Goal: Transaction & Acquisition: Purchase product/service

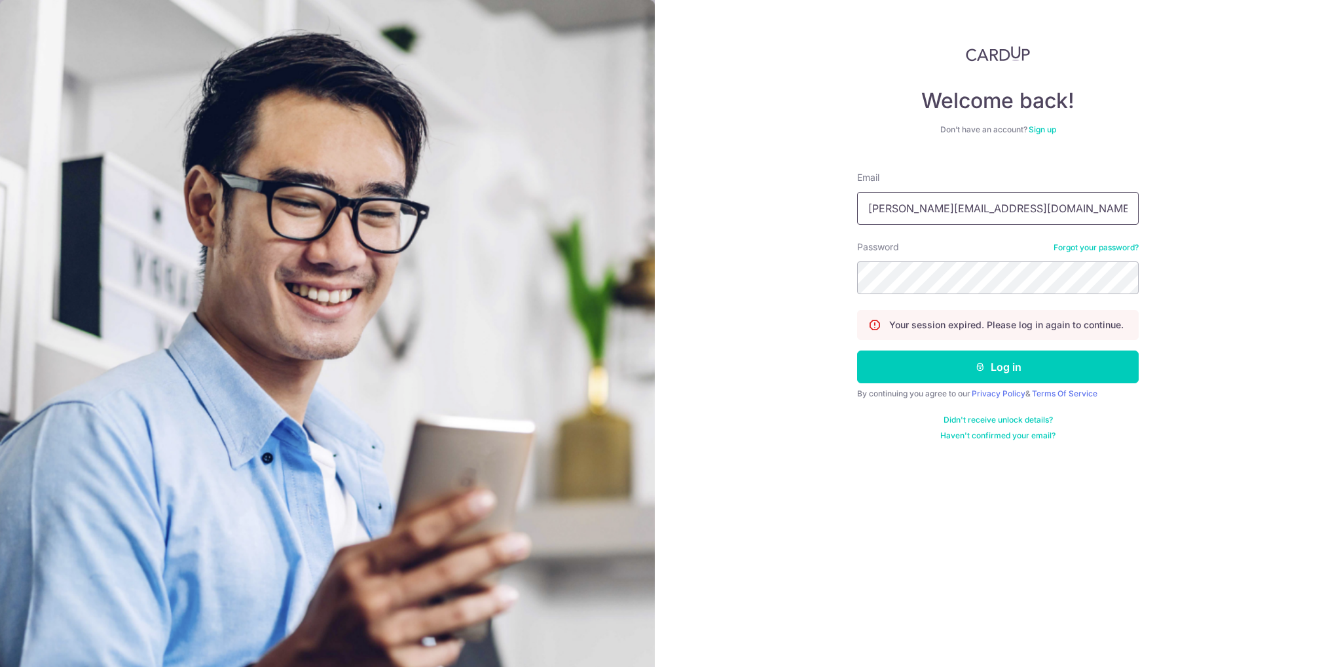
drag, startPoint x: 990, startPoint y: 210, endPoint x: 708, endPoint y: 185, distance: 283.4
click at [708, 185] on div "Welcome back! Don’t have an account? Sign up Email Valerie.soh@hotmail.com Pass…" at bounding box center [998, 333] width 686 height 667
type input "[EMAIL_ADDRESS][DOMAIN_NAME]"
click at [519, 247] on section "Welcome back! Don’t have an account? Sign up Email wygoh88@gmail.com Password F…" at bounding box center [670, 333] width 1341 height 667
click at [857, 350] on button "Log in" at bounding box center [998, 366] width 282 height 33
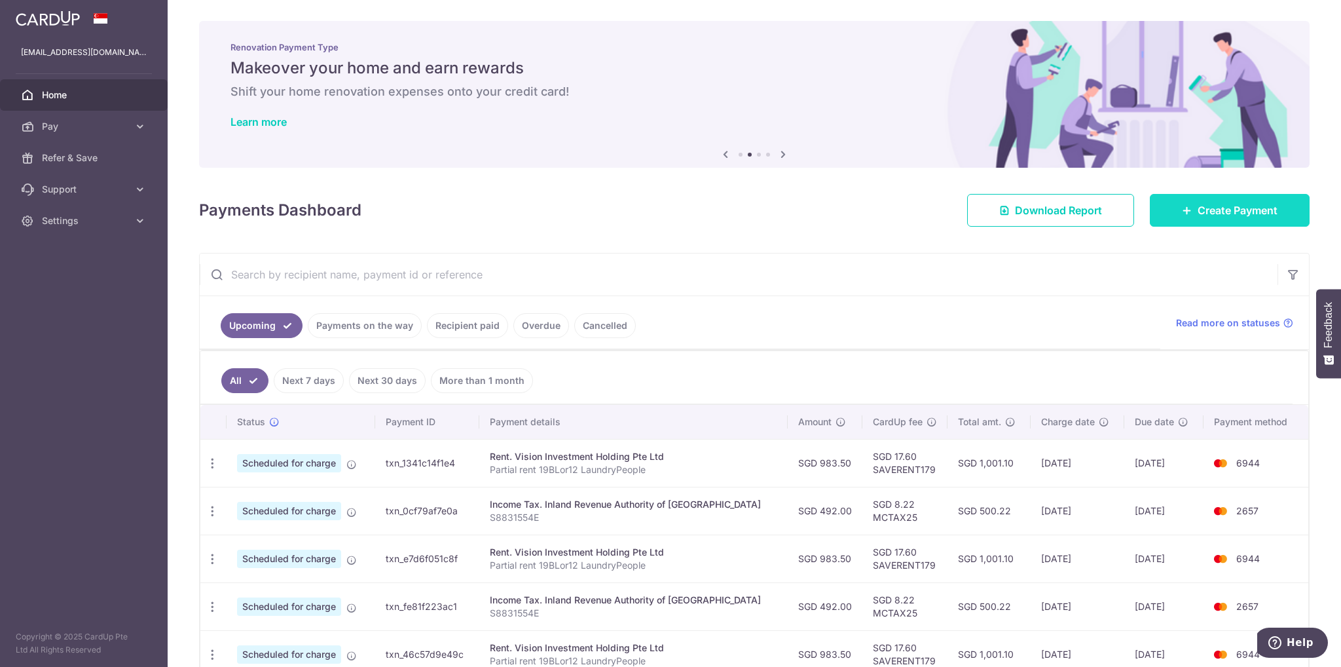
click at [1193, 224] on link "Create Payment" at bounding box center [1230, 210] width 160 height 33
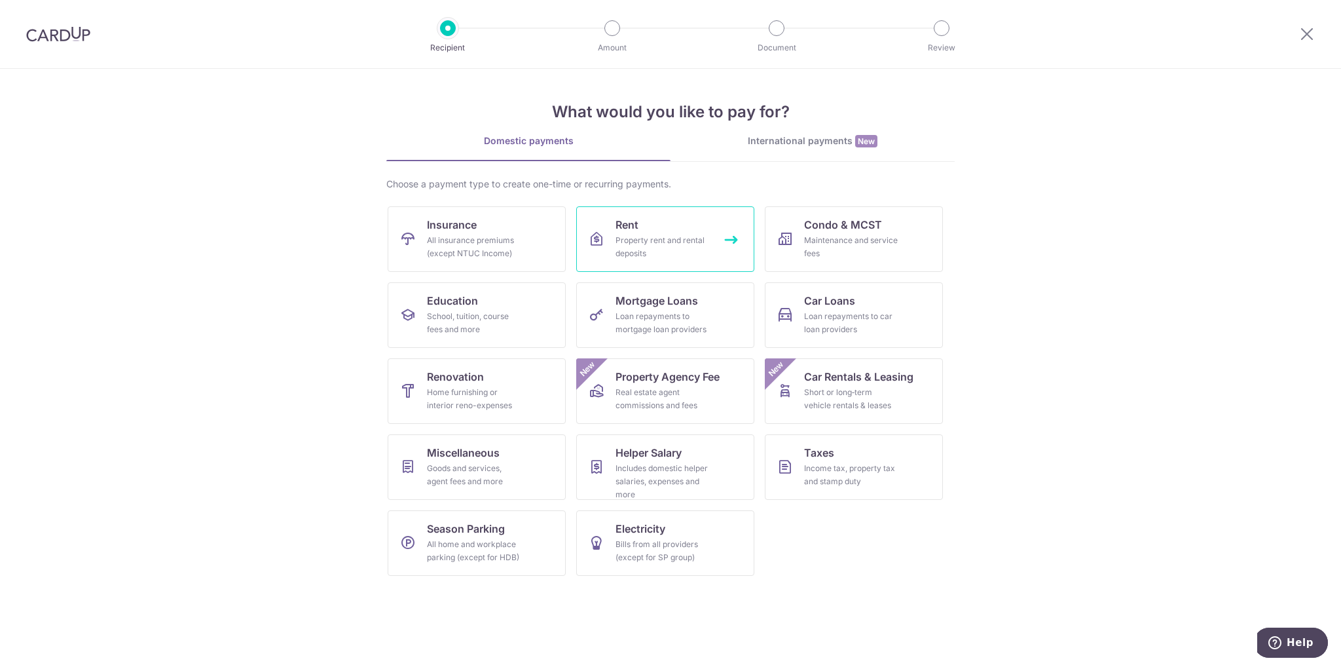
click at [638, 255] on div "Property rent and rental deposits" at bounding box center [663, 247] width 94 height 26
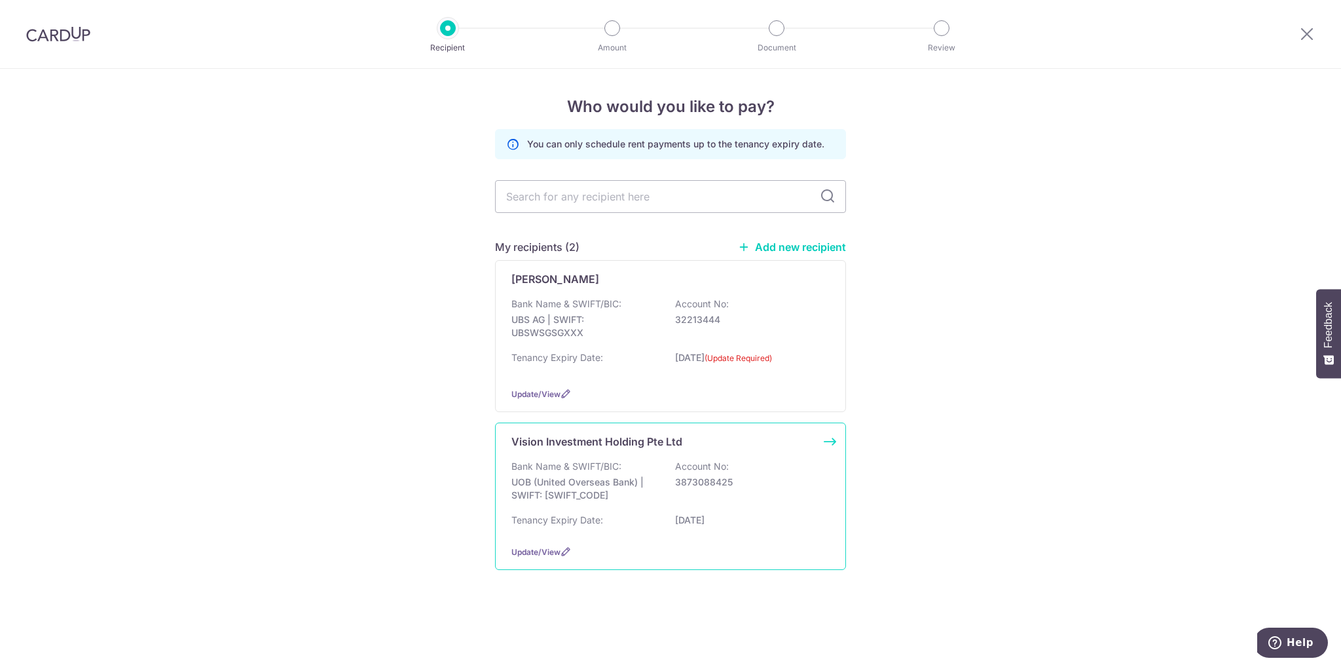
click at [692, 472] on div "Bank Name & SWIFT/BIC: UOB (United Overseas Bank) | SWIFT: UOVBSGSGXXX Account …" at bounding box center [670, 484] width 318 height 48
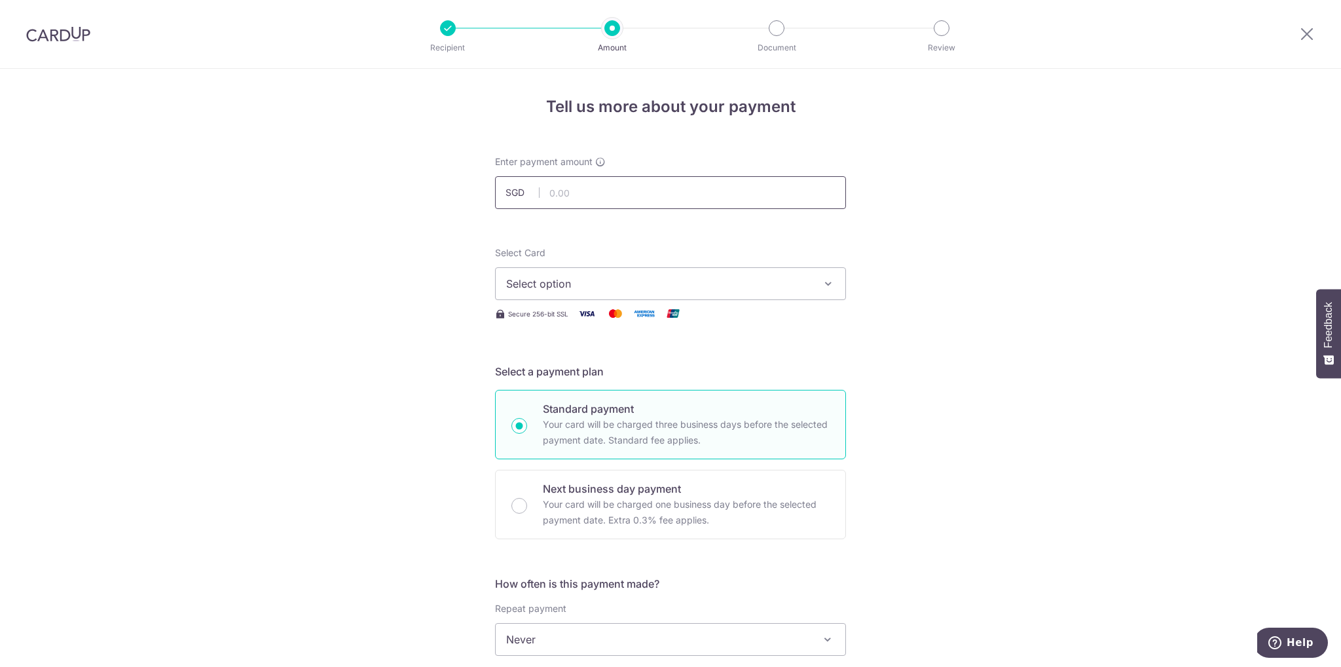
click at [608, 197] on input "text" at bounding box center [670, 192] width 351 height 33
type input "983.50"
click at [568, 280] on span "Select option" at bounding box center [658, 284] width 305 height 16
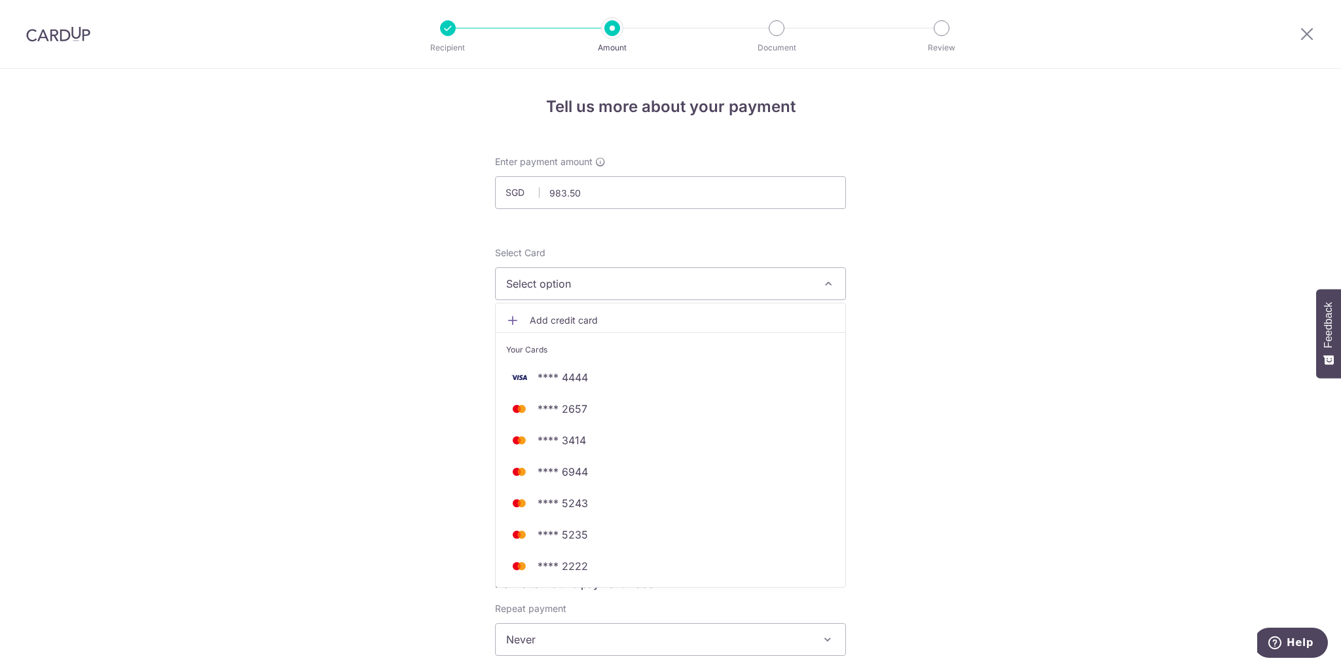
click at [932, 464] on div "Tell us more about your payment Enter payment amount SGD 983.50 983.50 Select C…" at bounding box center [670, 661] width 1341 height 1185
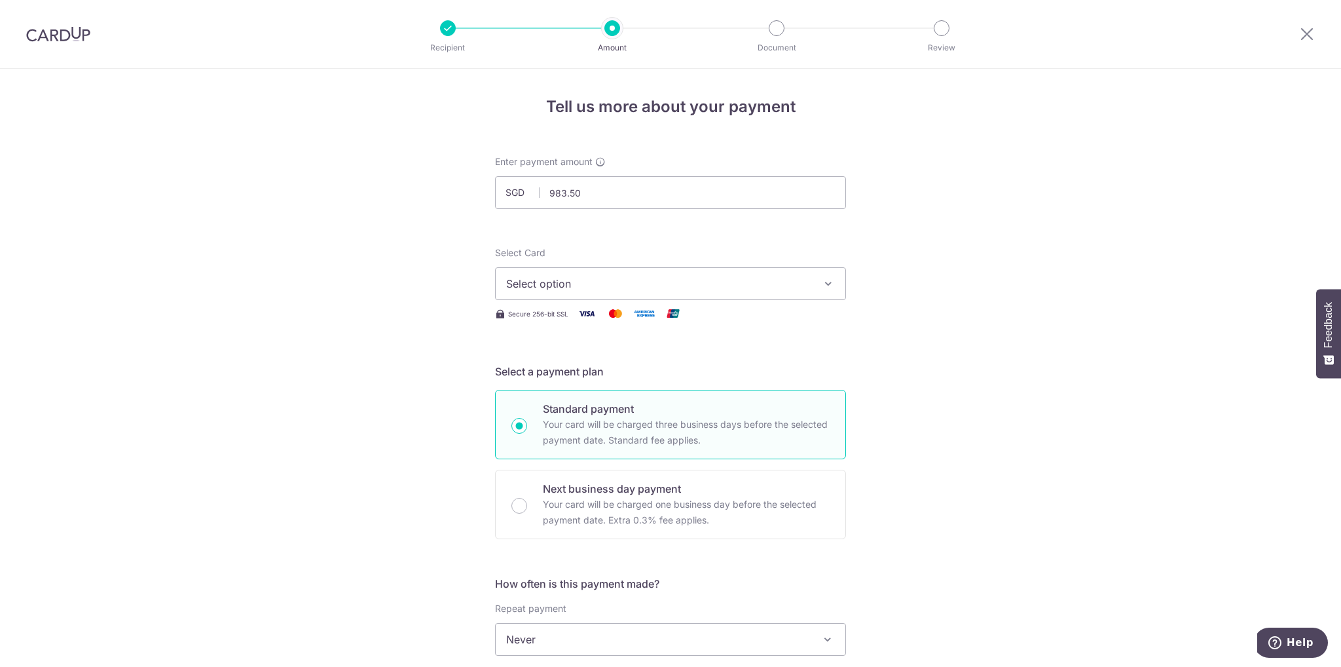
click at [68, 30] on img at bounding box center [58, 34] width 64 height 16
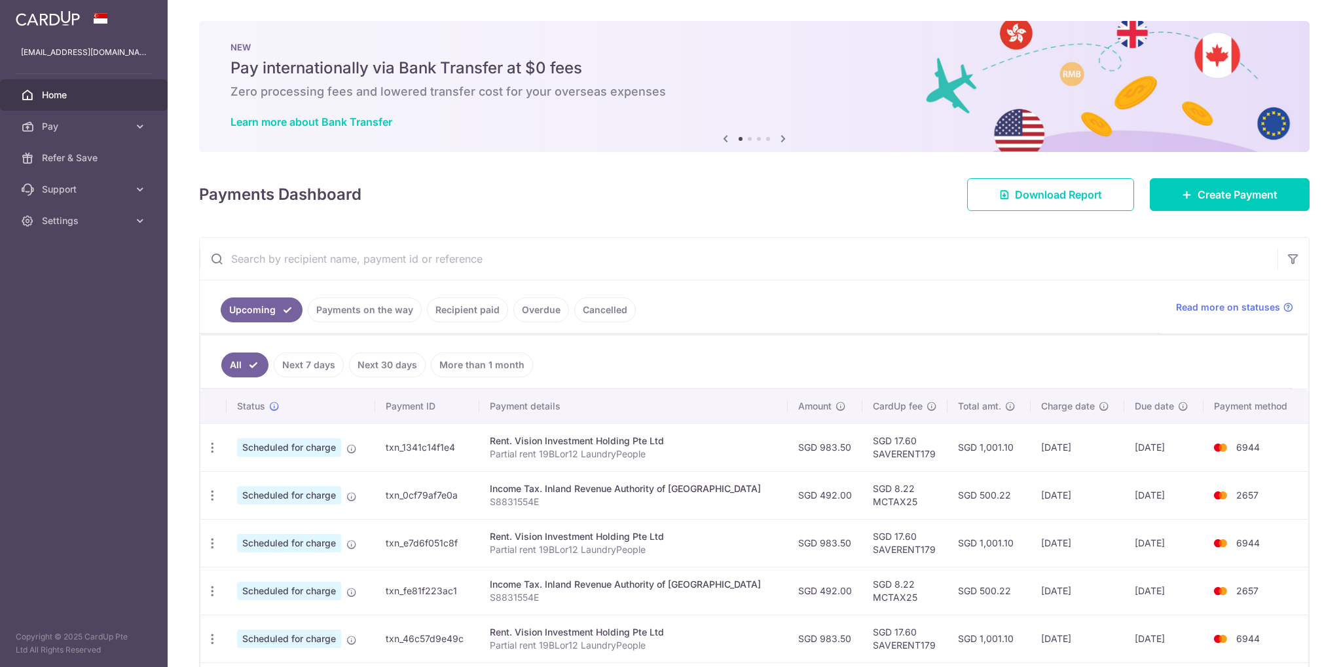
click at [482, 305] on link "Recipient paid" at bounding box center [467, 309] width 81 height 25
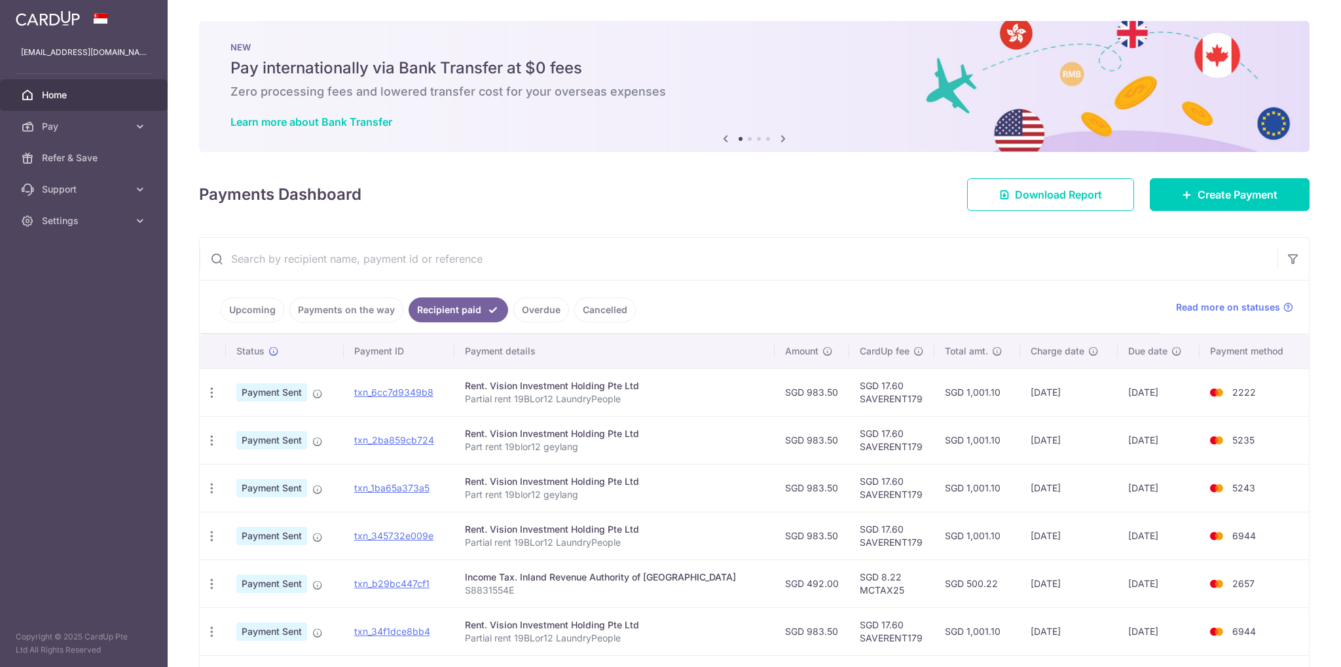
click at [254, 305] on link "Upcoming" at bounding box center [253, 309] width 64 height 25
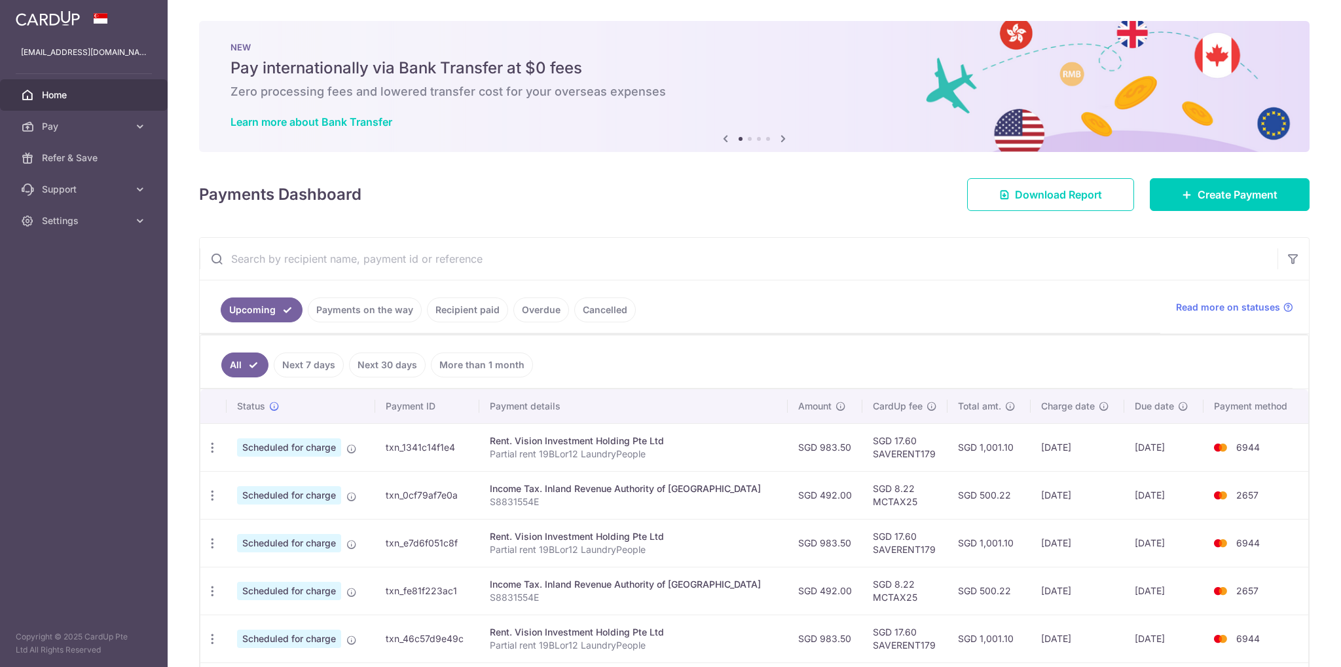
click at [464, 363] on link "More than 1 month" at bounding box center [482, 364] width 102 height 25
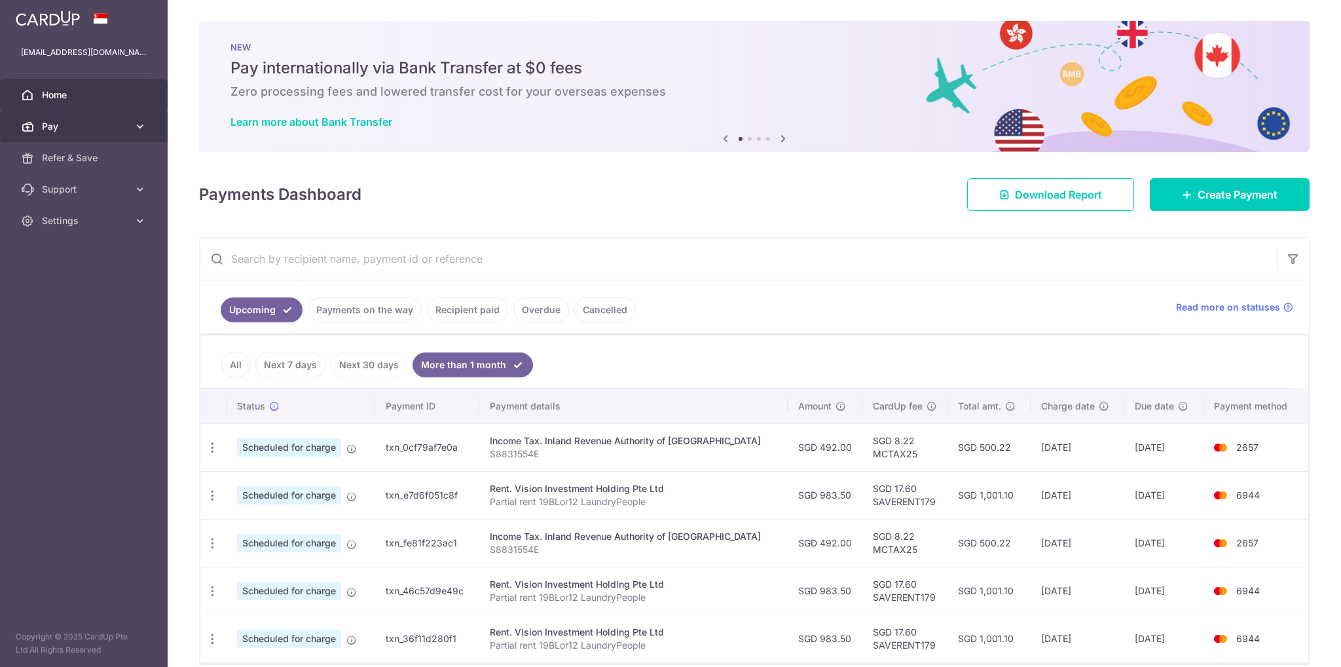
click at [138, 129] on icon at bounding box center [140, 126] width 13 height 13
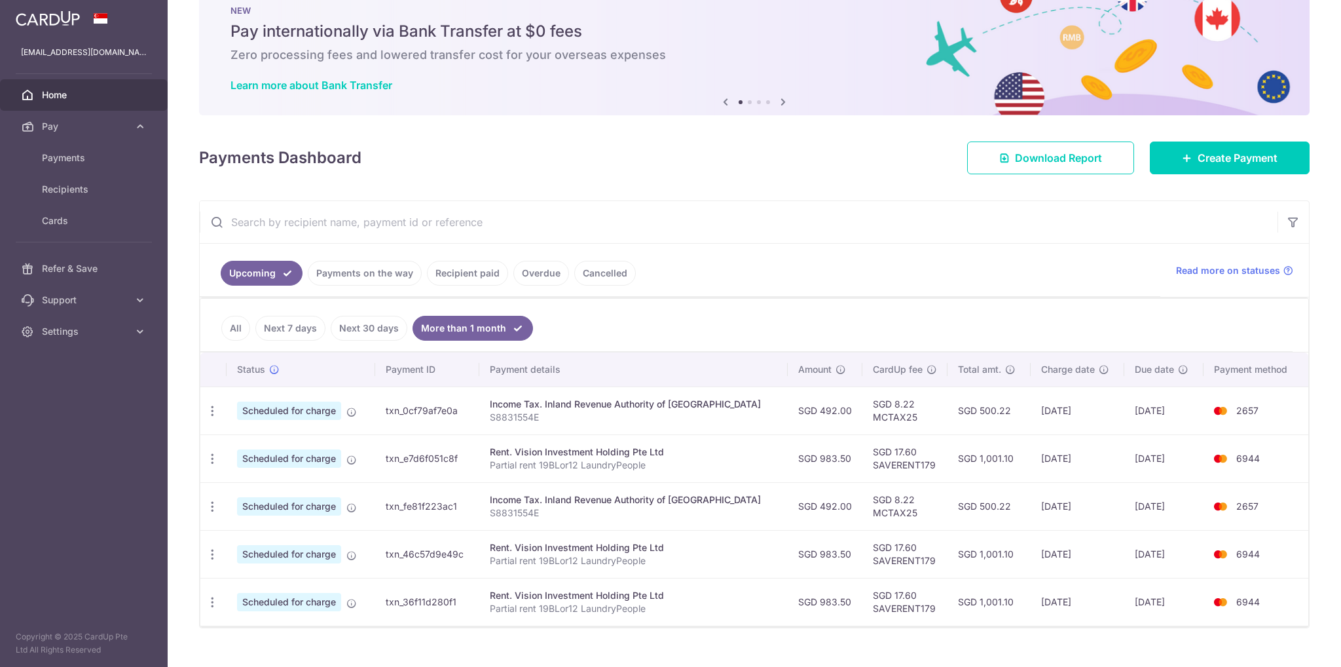
scroll to position [57, 0]
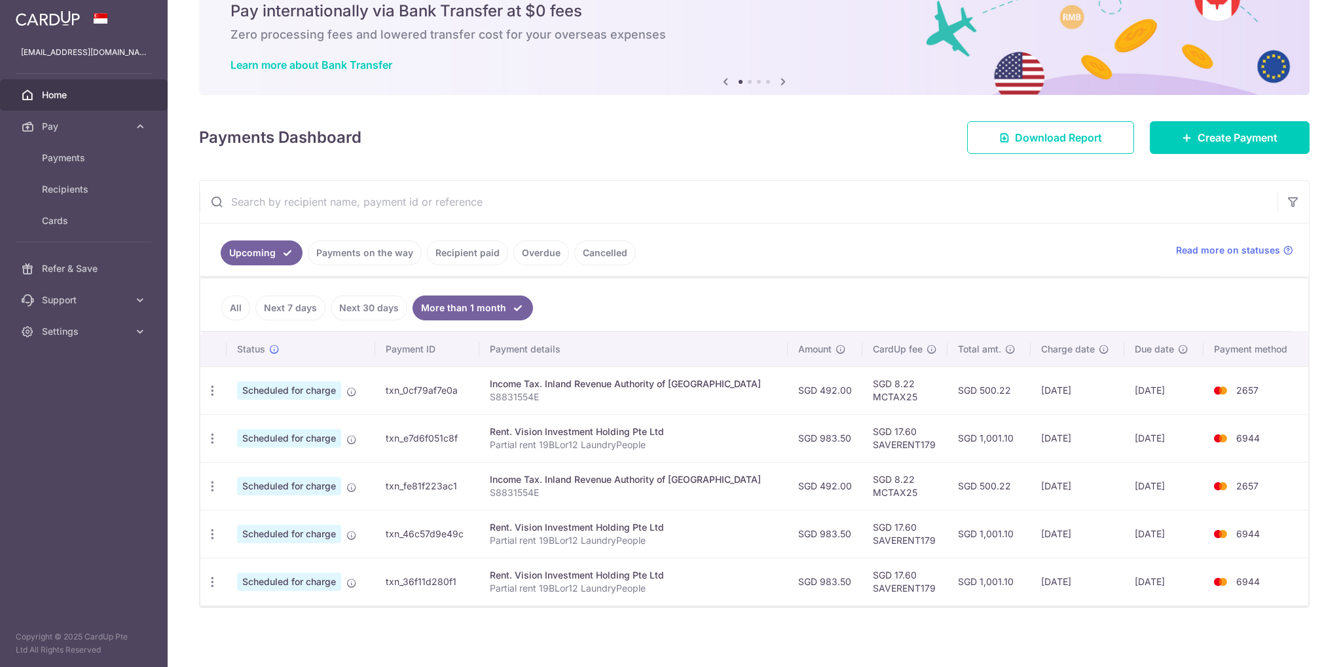
click at [344, 259] on link "Payments on the way" at bounding box center [365, 252] width 114 height 25
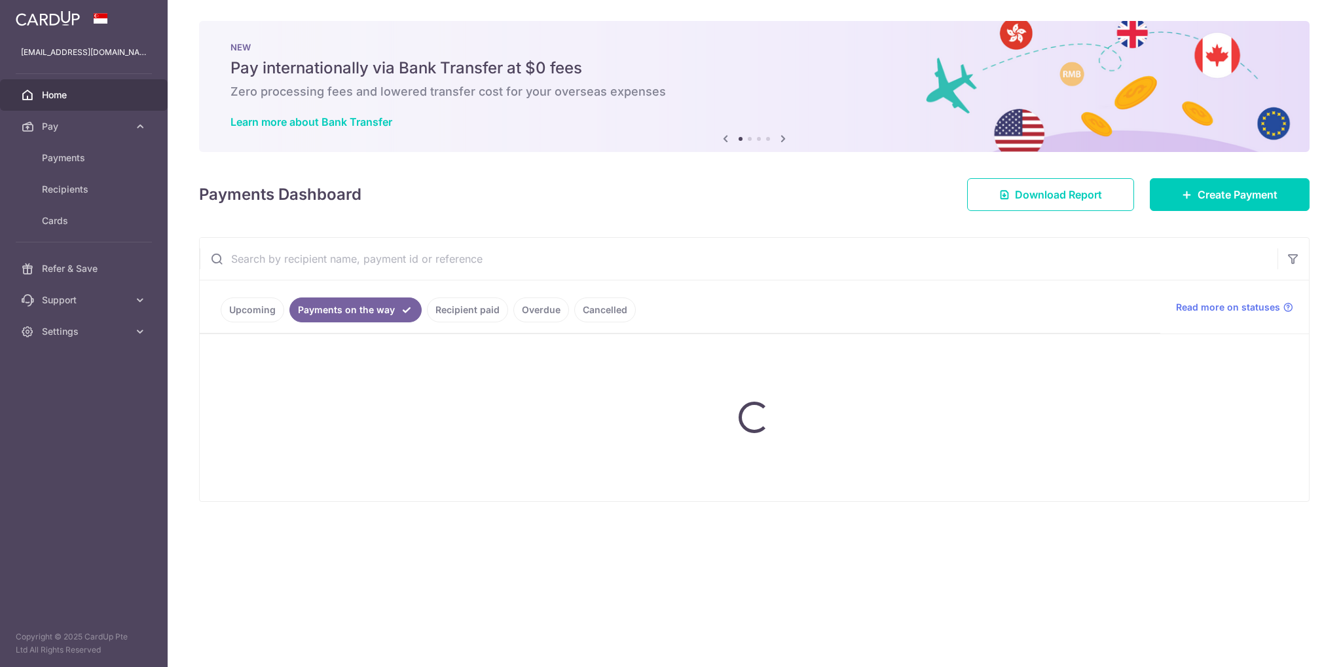
scroll to position [0, 0]
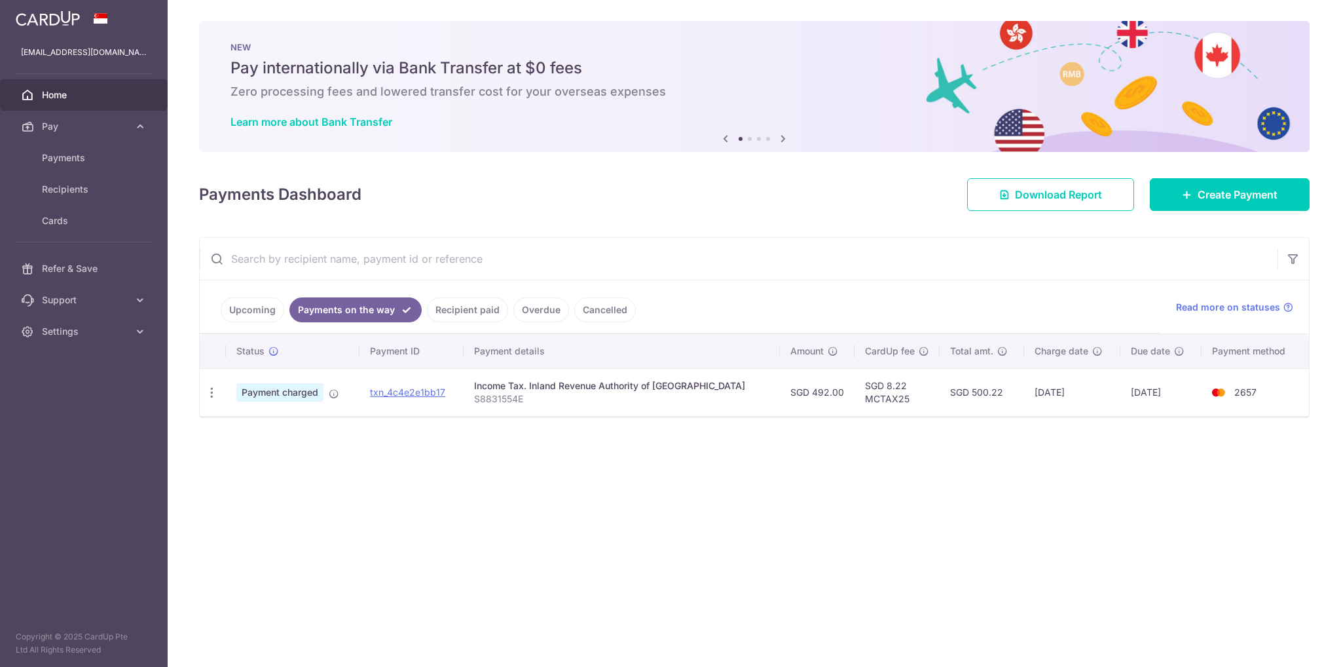
click at [252, 310] on link "Upcoming" at bounding box center [253, 309] width 64 height 25
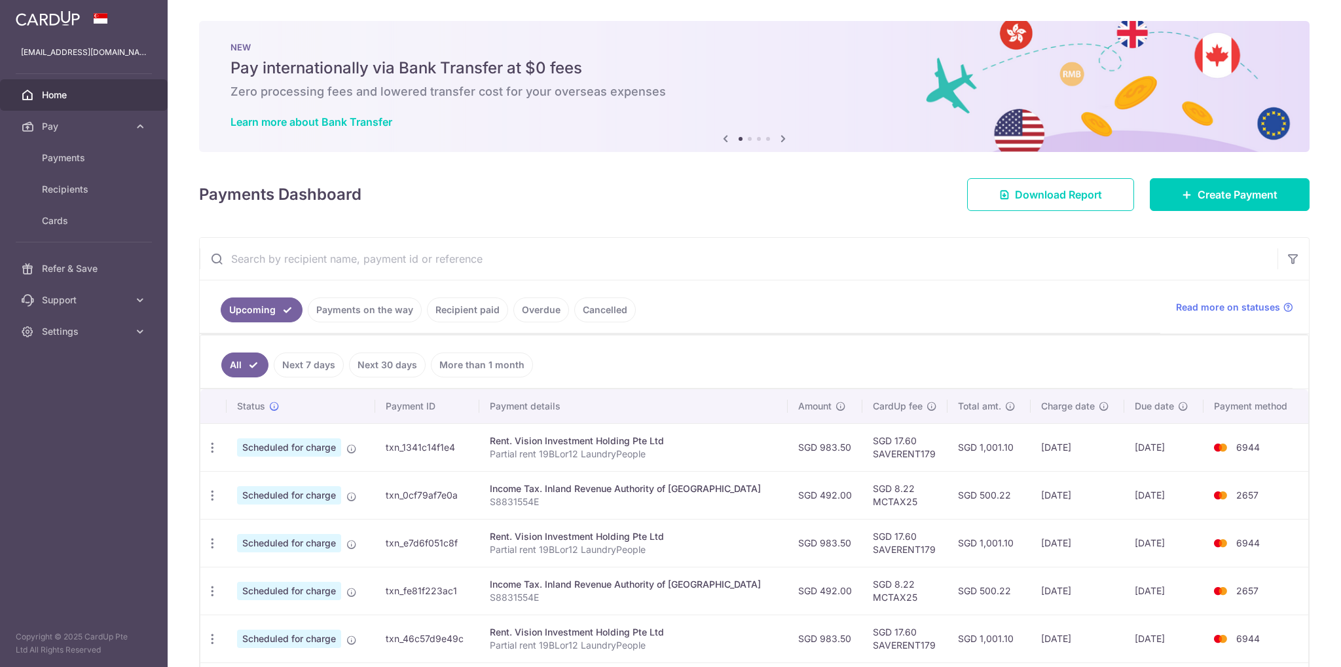
click at [364, 312] on link "Payments on the way" at bounding box center [365, 309] width 114 height 25
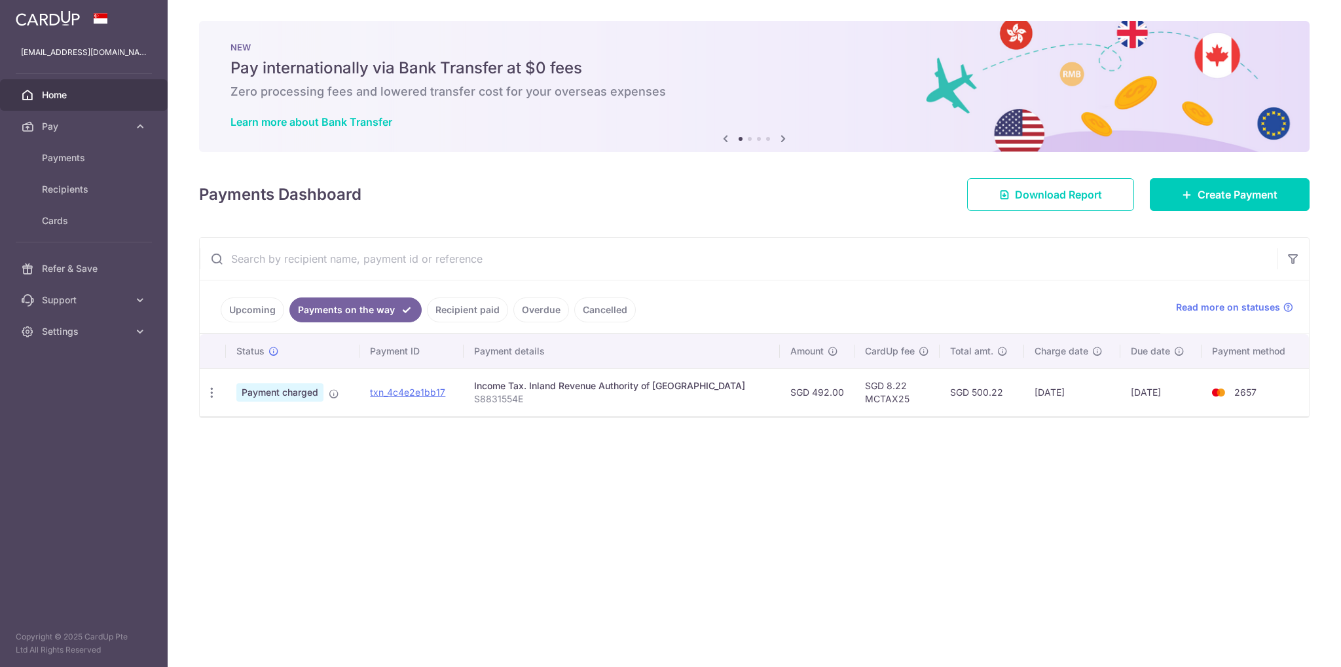
click at [272, 305] on link "Upcoming" at bounding box center [253, 309] width 64 height 25
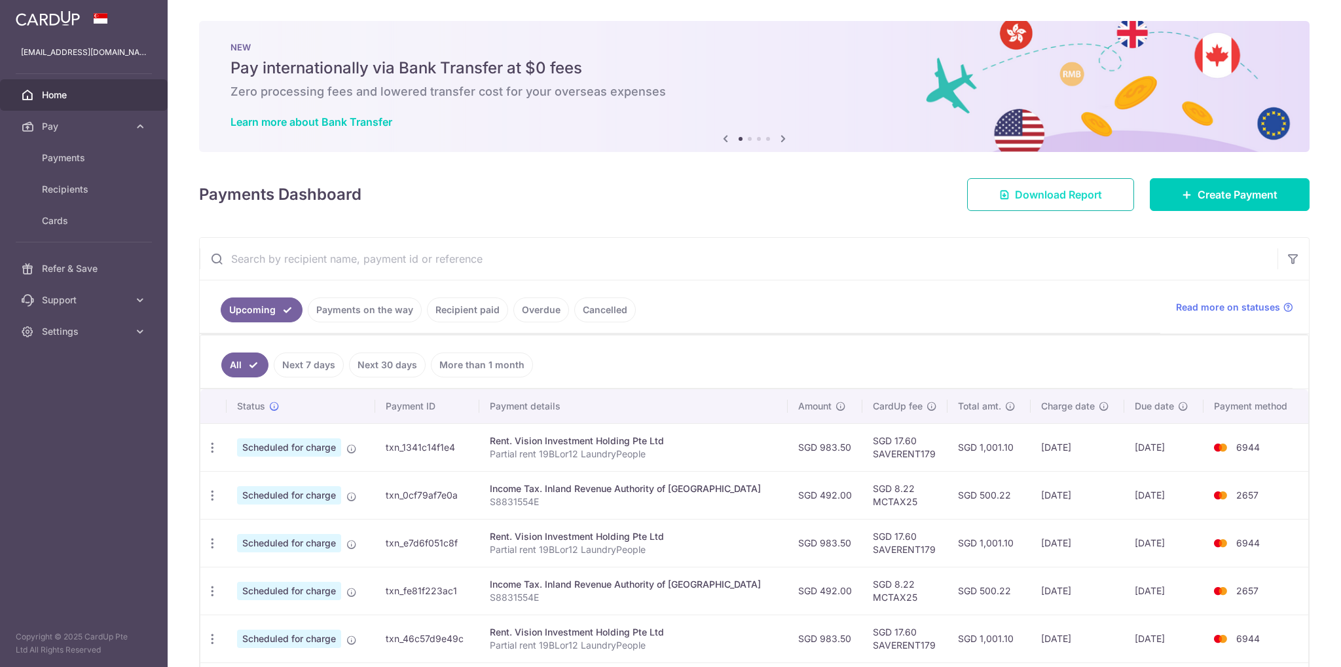
click at [1090, 184] on link "Download Report" at bounding box center [1050, 194] width 167 height 33
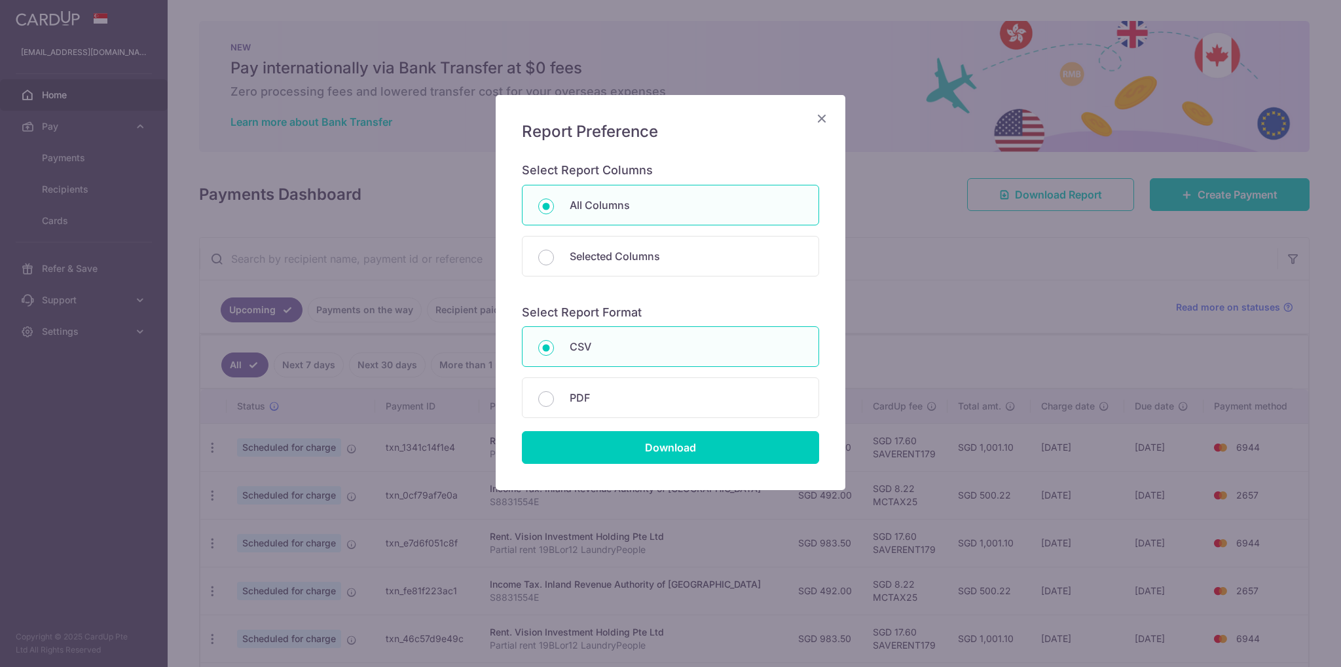
click at [825, 125] on icon "Close" at bounding box center [822, 118] width 16 height 16
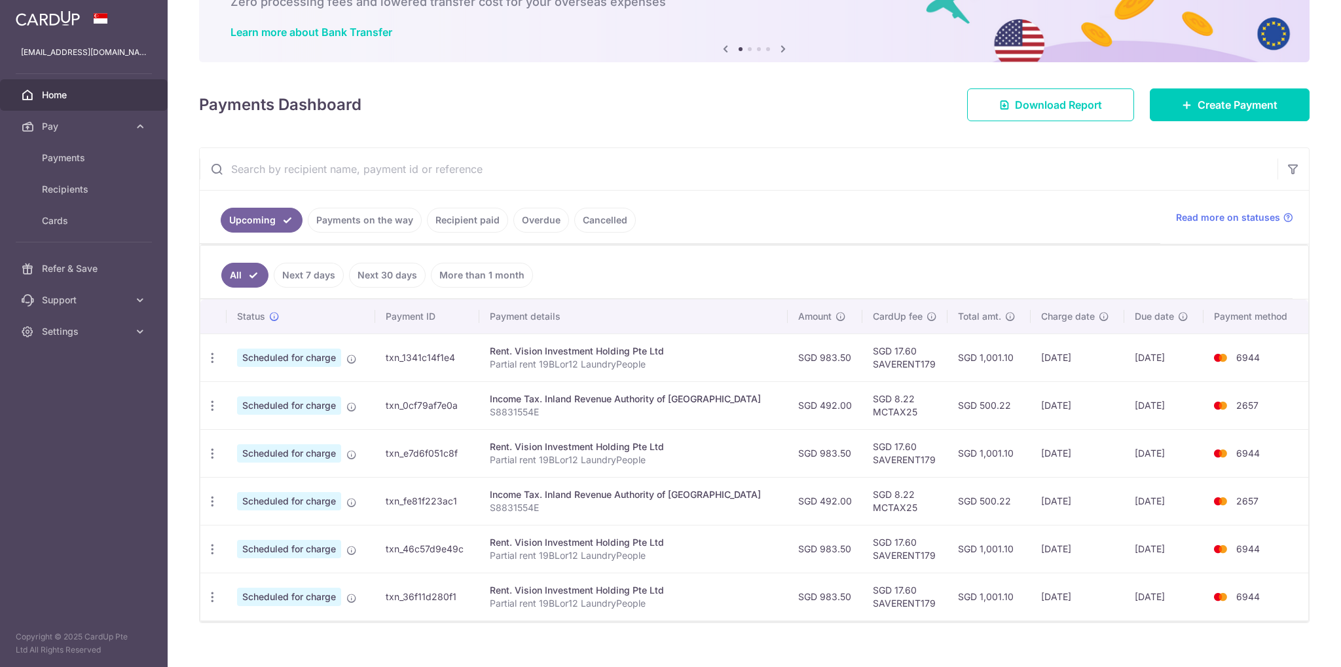
scroll to position [105, 0]
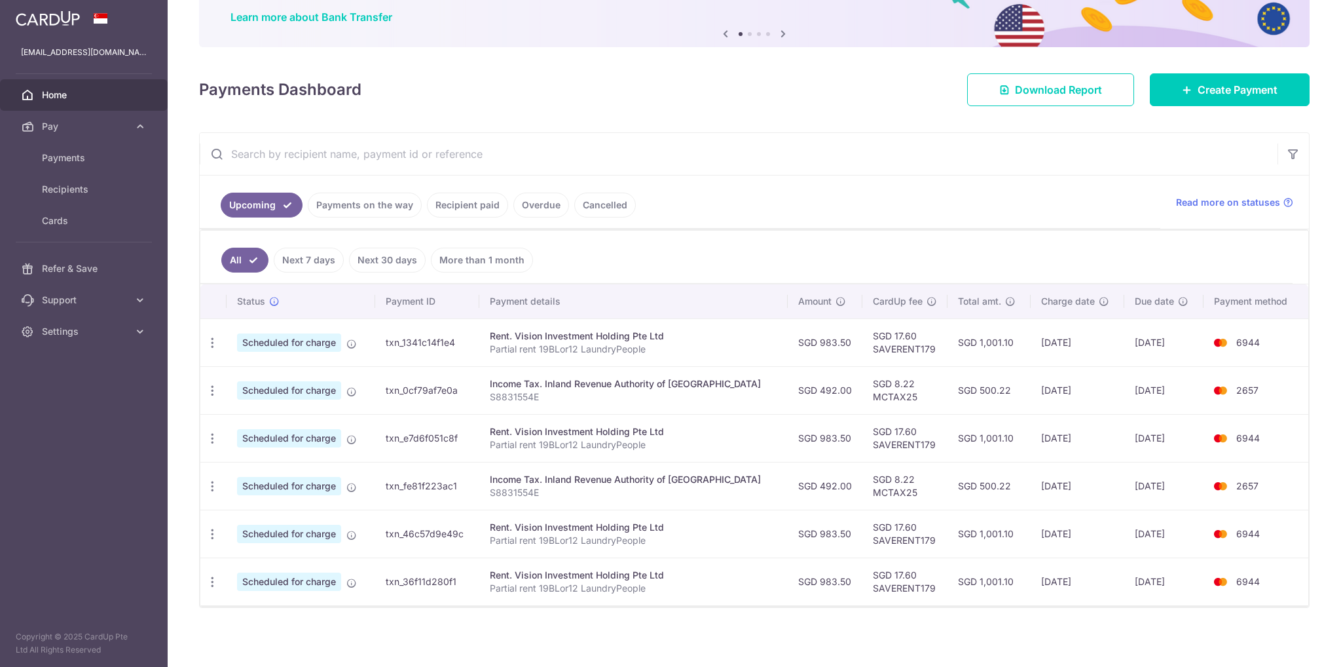
click at [385, 204] on link "Payments on the way" at bounding box center [365, 205] width 114 height 25
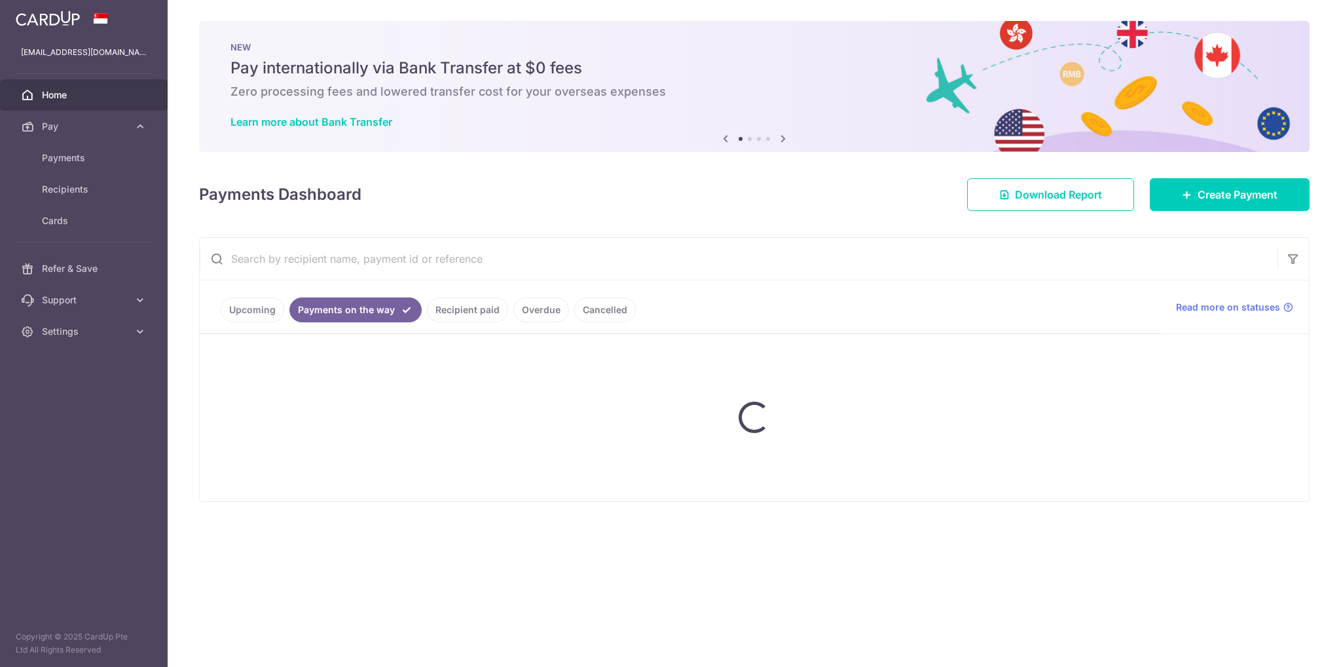
scroll to position [0, 0]
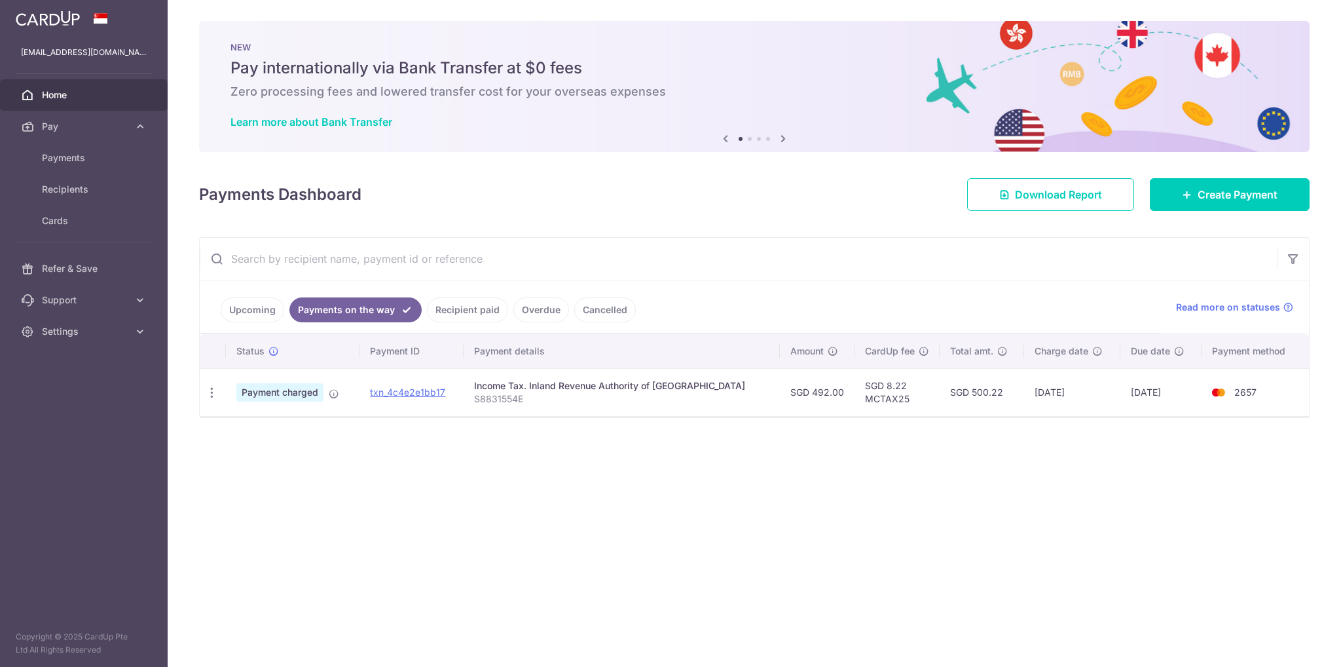
click at [472, 299] on link "Recipient paid" at bounding box center [467, 309] width 81 height 25
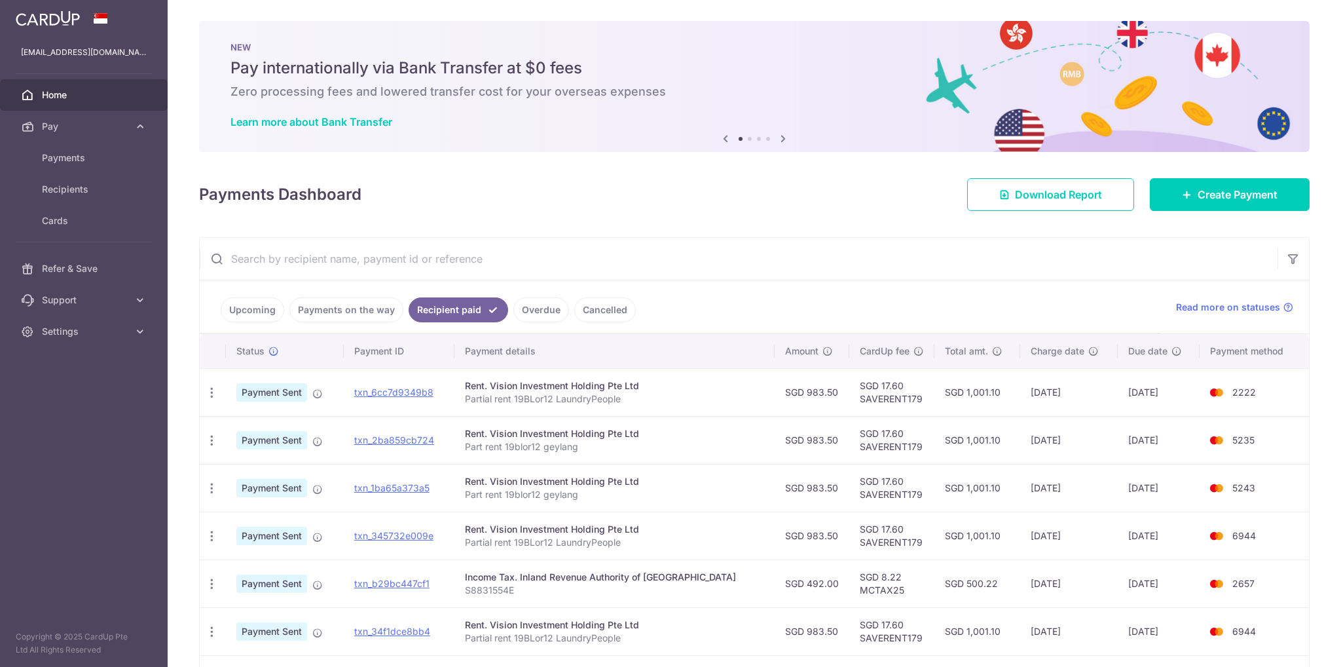
click at [773, 273] on input "text" at bounding box center [739, 259] width 1078 height 42
click at [234, 305] on link "Upcoming" at bounding box center [253, 309] width 64 height 25
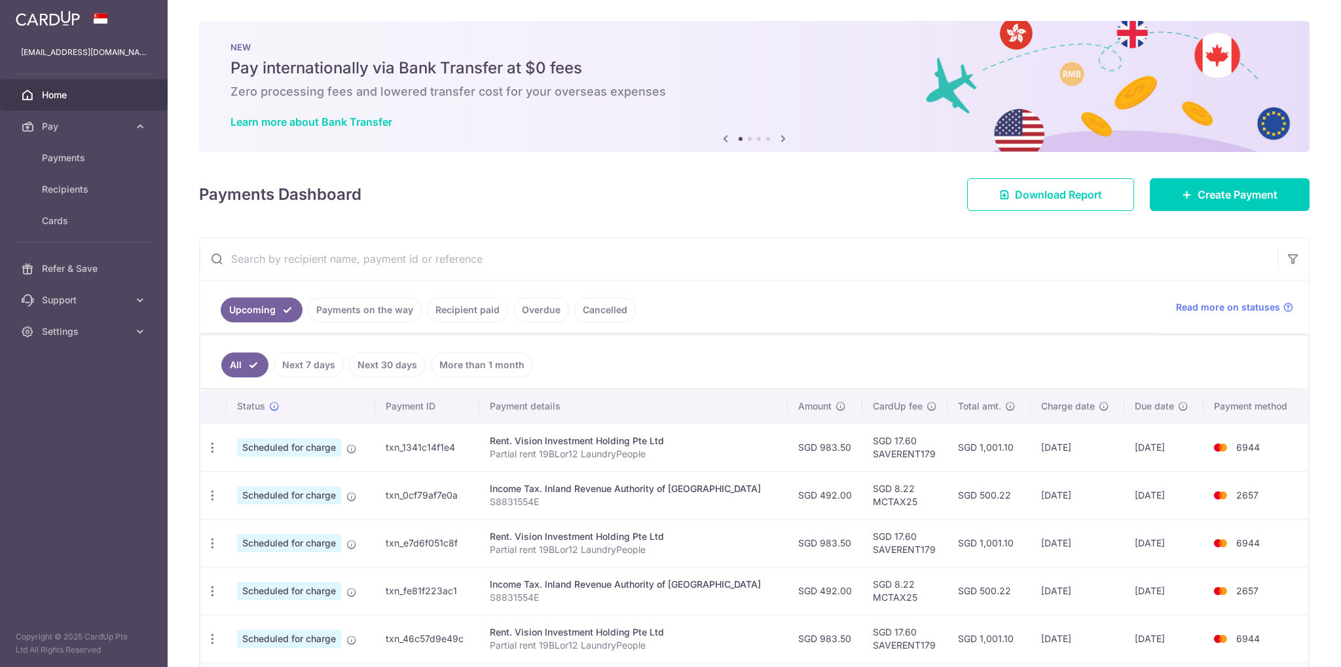
click at [737, 319] on ul "Upcoming Payments on the way Recipient paid Overdue Cancelled" at bounding box center [680, 306] width 961 height 53
click at [481, 312] on link "Recipient paid" at bounding box center [467, 309] width 81 height 25
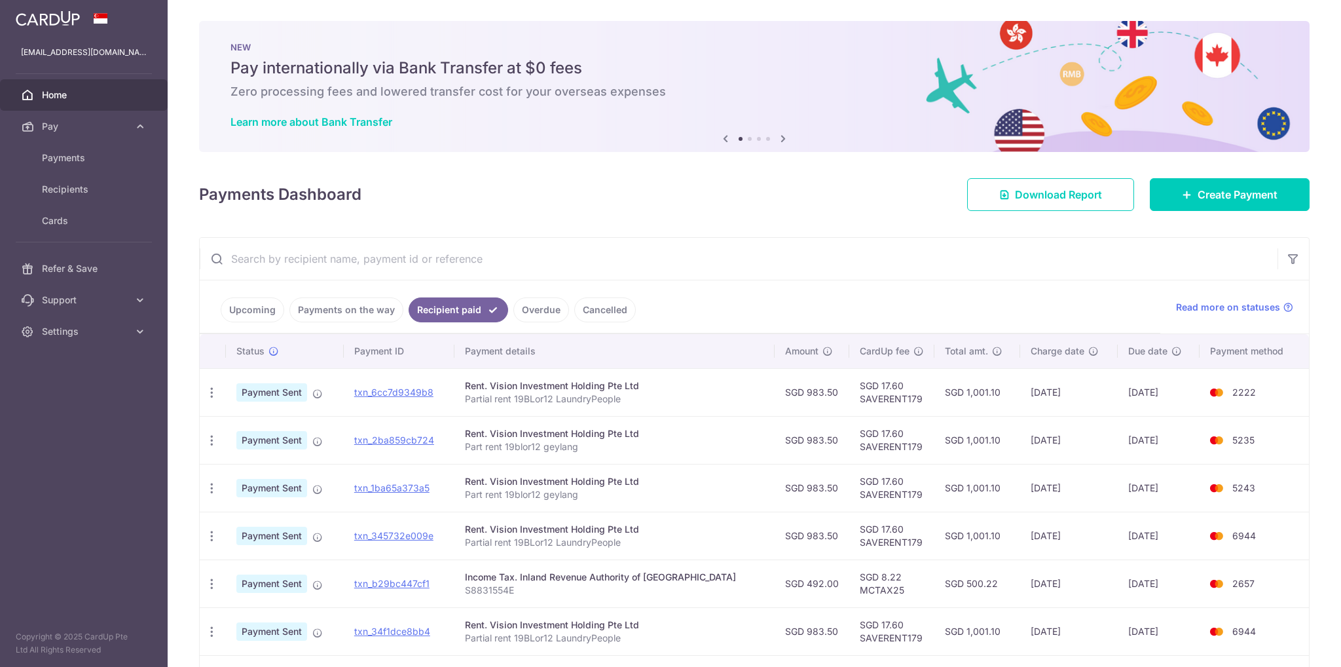
click at [247, 310] on link "Upcoming" at bounding box center [253, 309] width 64 height 25
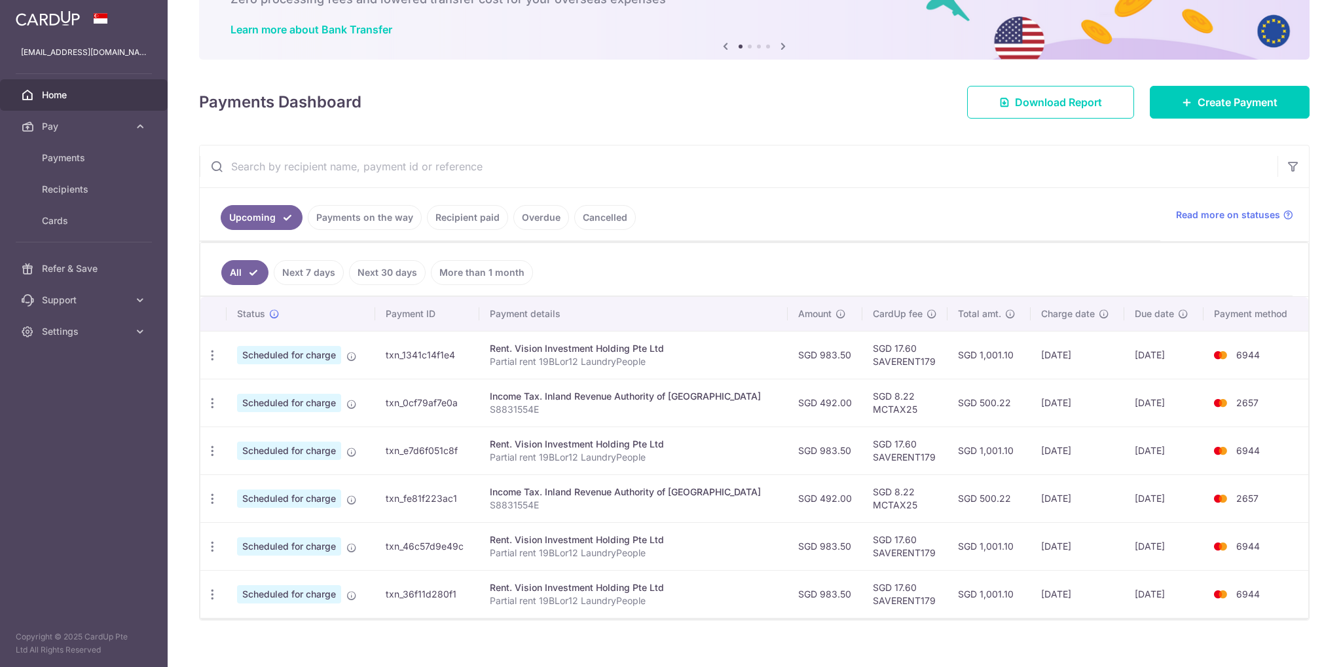
scroll to position [105, 0]
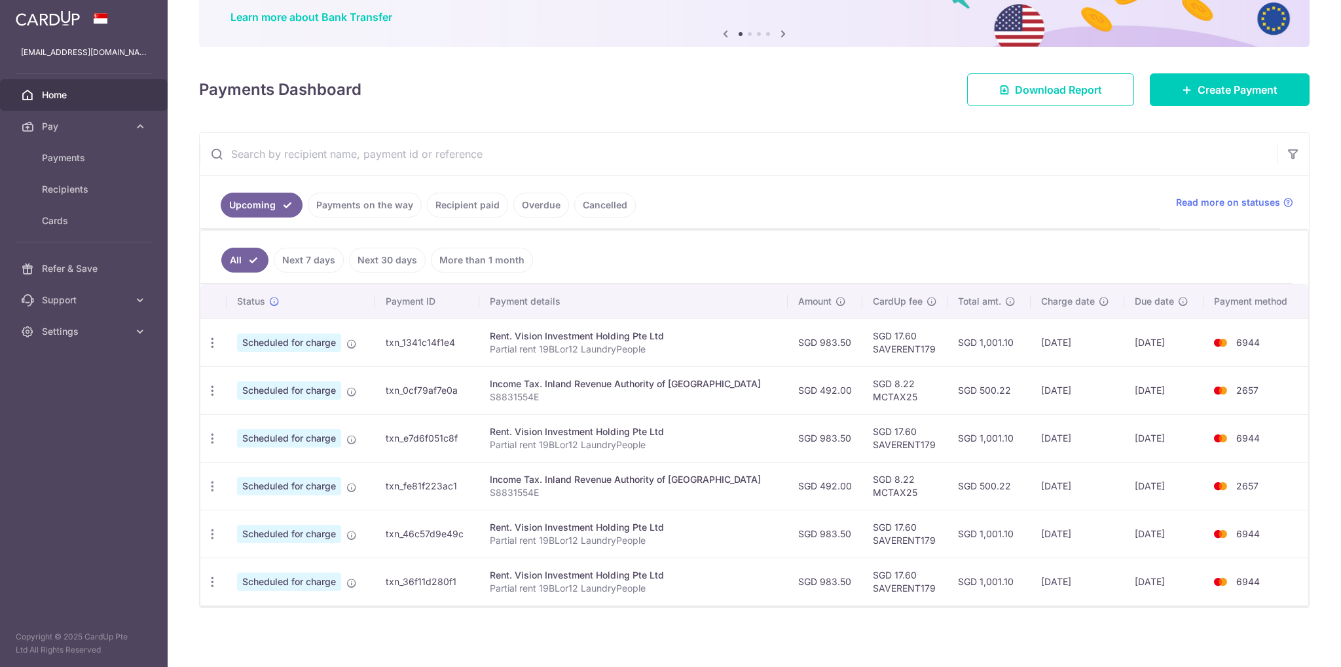
click at [469, 212] on link "Recipient paid" at bounding box center [467, 205] width 81 height 25
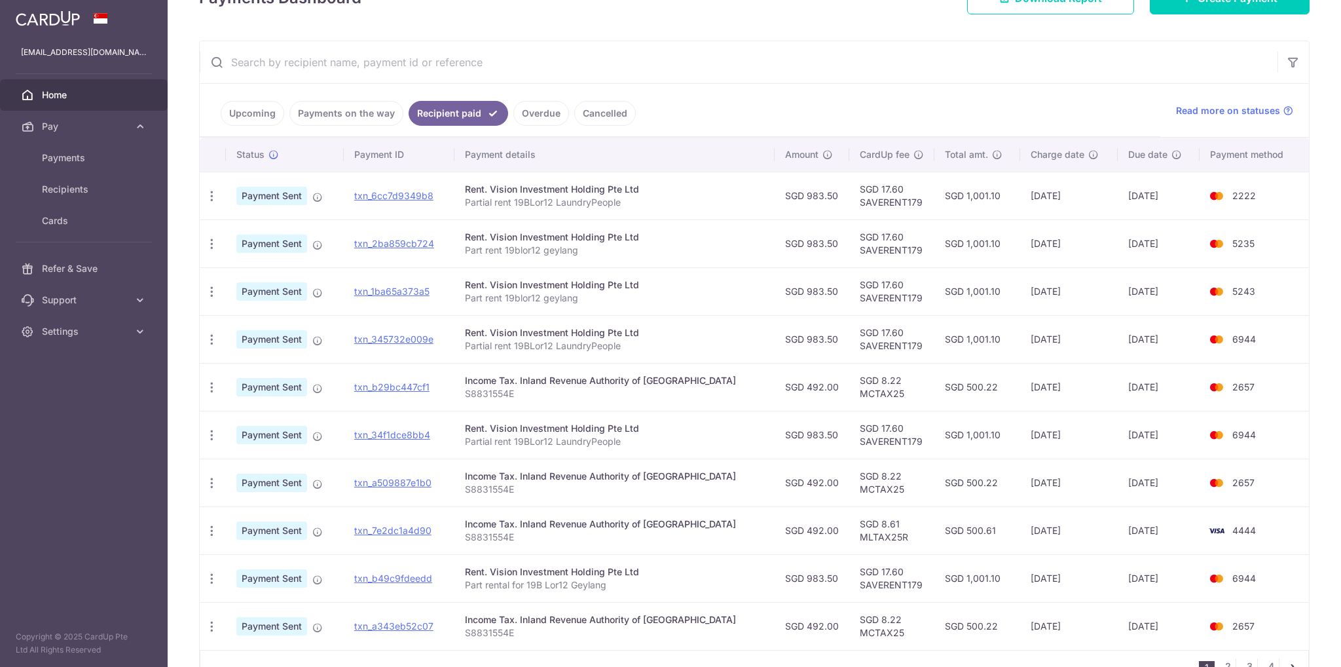
scroll to position [262, 0]
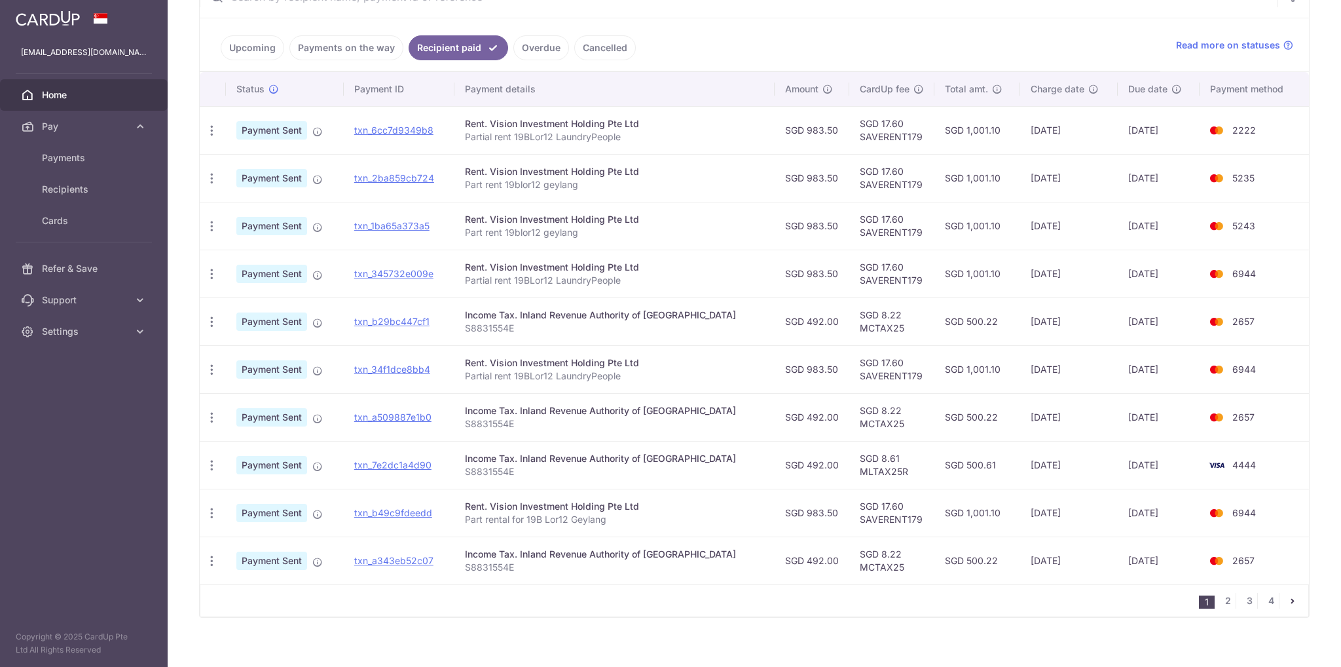
click at [251, 53] on link "Upcoming" at bounding box center [253, 47] width 64 height 25
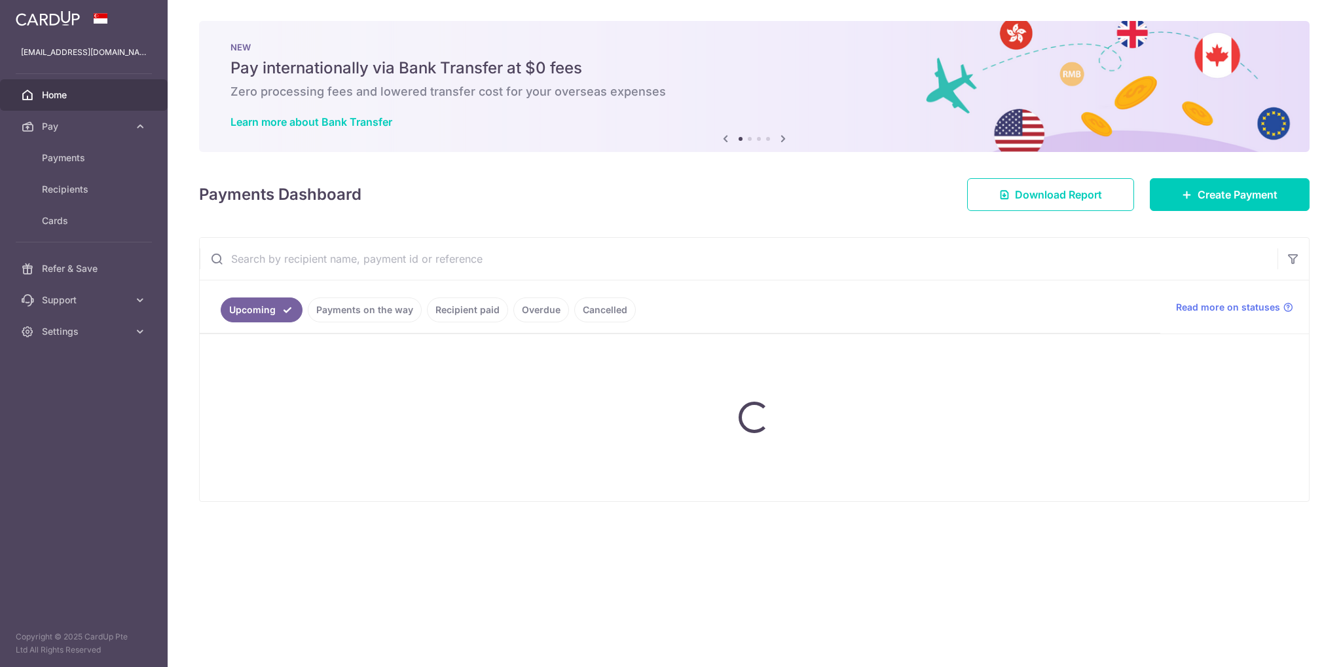
scroll to position [0, 0]
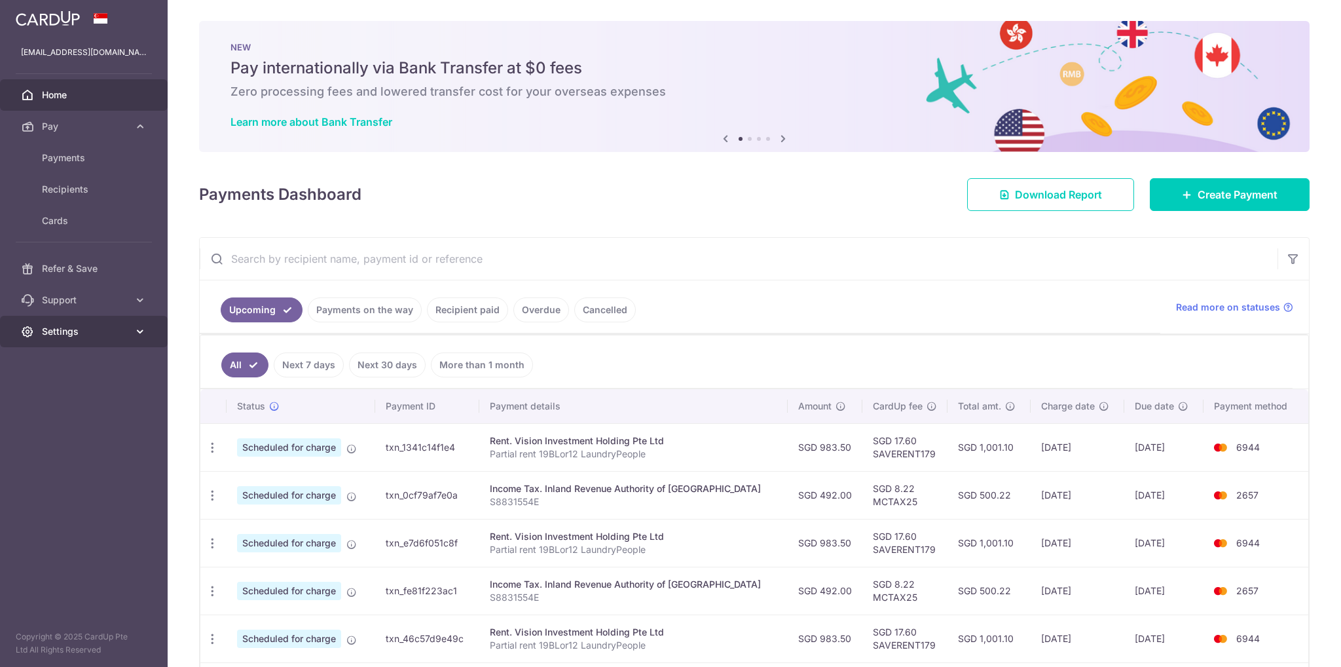
click at [102, 339] on link "Settings" at bounding box center [84, 331] width 168 height 31
click at [69, 399] on span "Logout" at bounding box center [85, 394] width 86 height 13
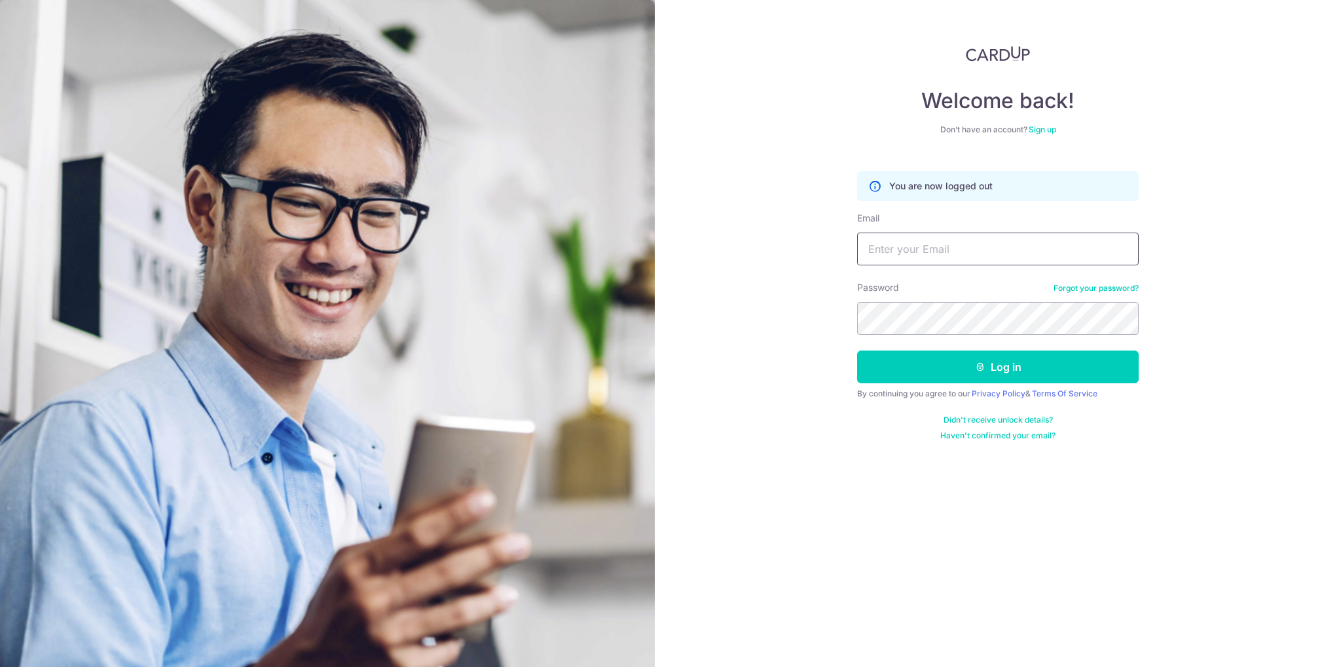
type input "[PERSON_NAME][EMAIL_ADDRESS][DOMAIN_NAME]"
click at [1027, 246] on input "Valerie.soh@hotmail.com" at bounding box center [998, 248] width 282 height 33
click at [1032, 246] on input "Valerie.soh@hotmail.com" at bounding box center [998, 248] width 282 height 33
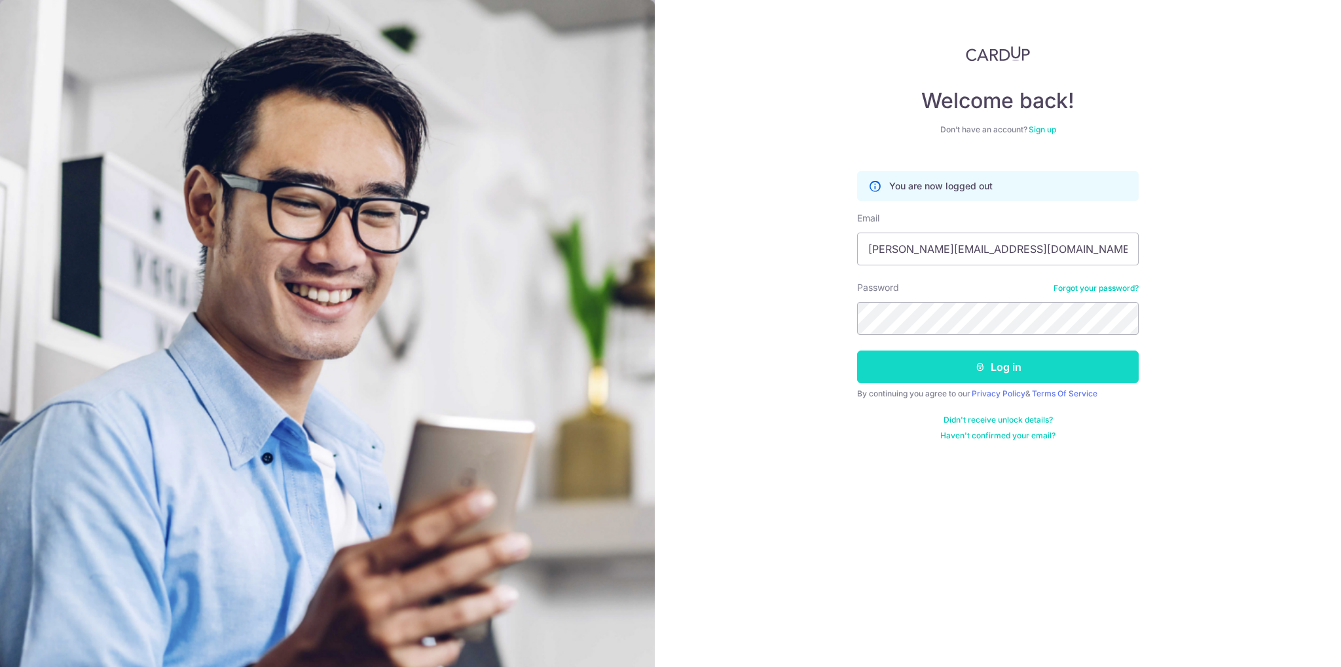
click at [1020, 365] on button "Log in" at bounding box center [998, 366] width 282 height 33
